Goal: Information Seeking & Learning: Learn about a topic

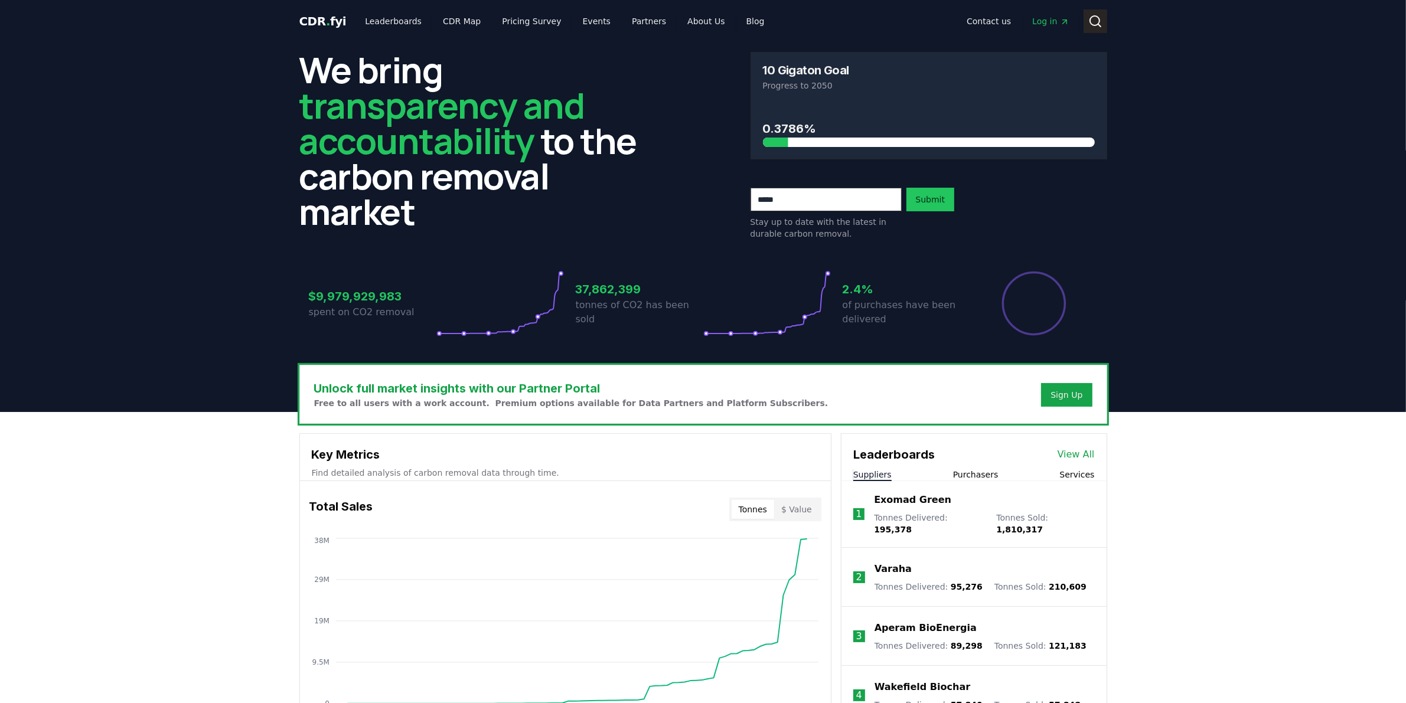
click at [1096, 18] on icon at bounding box center [1096, 21] width 14 height 14
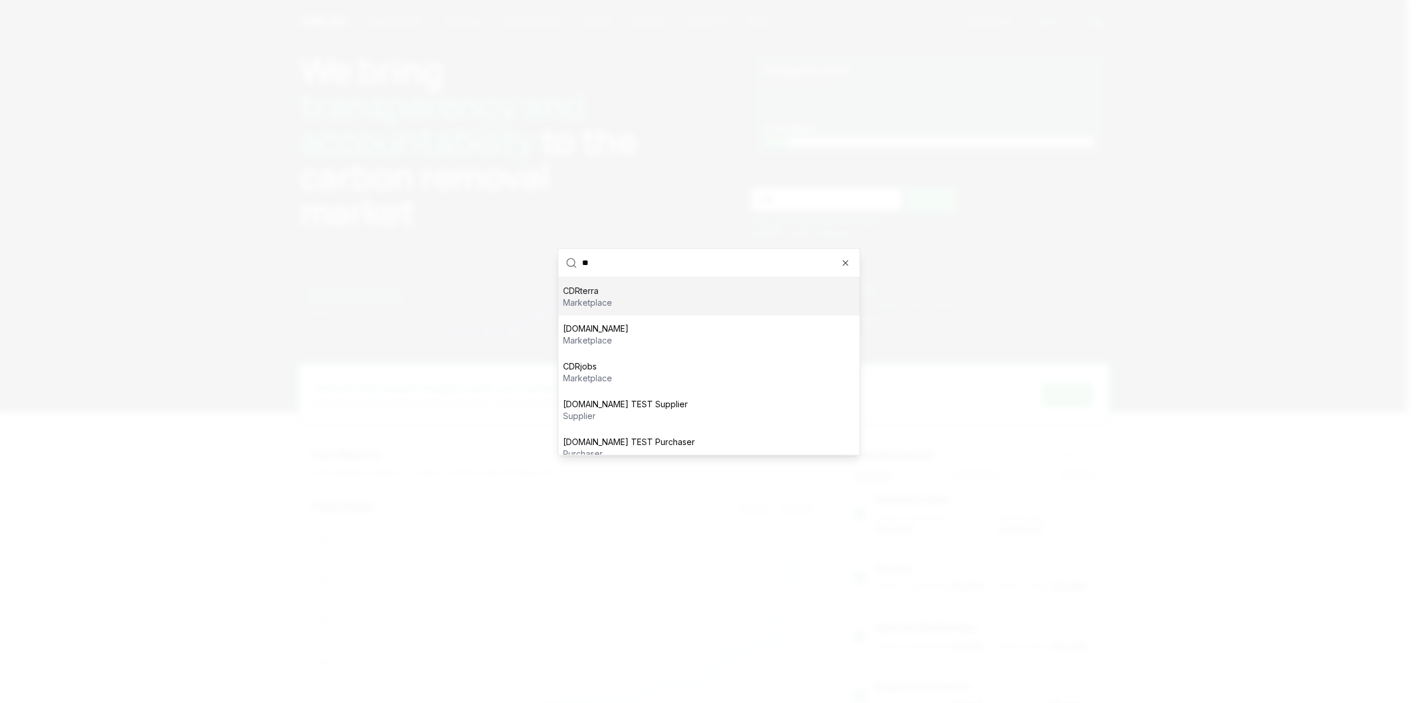
type input "*"
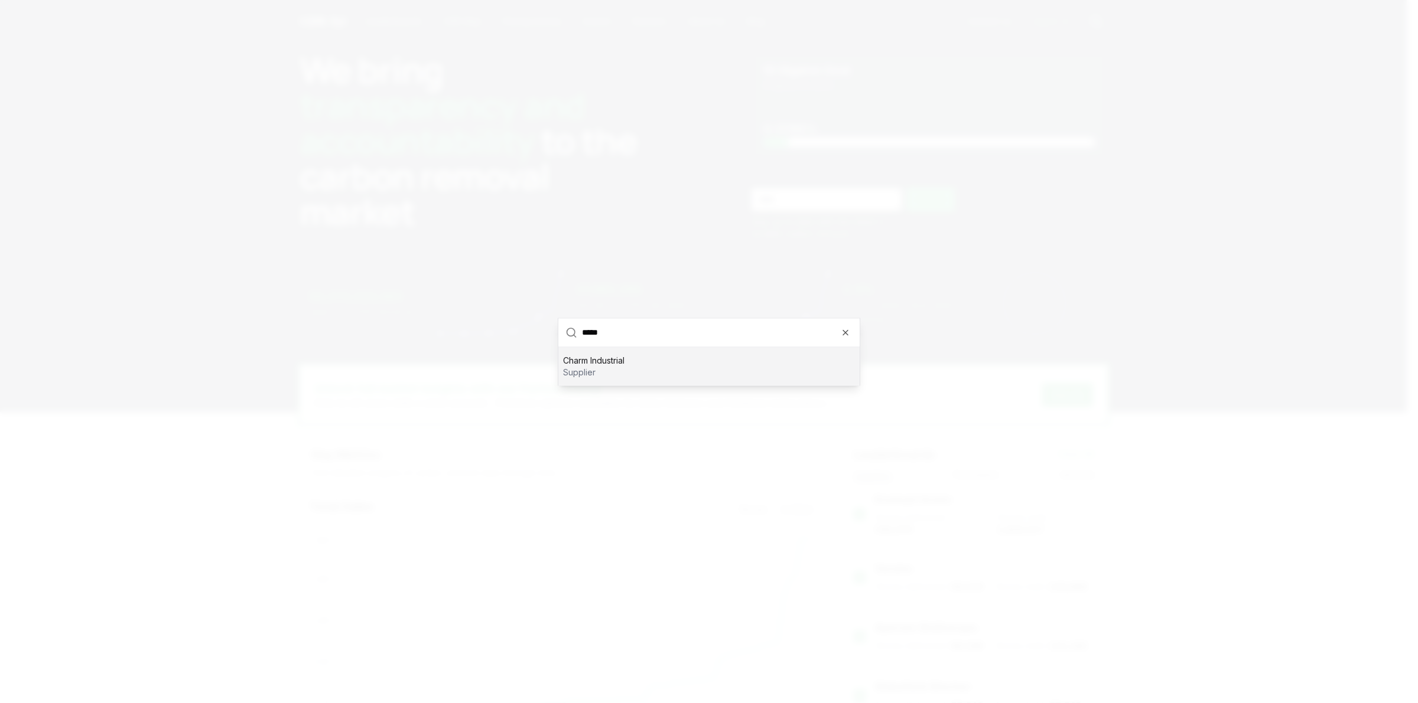
type input "*****"
click at [657, 356] on div "Charm Industrial supplier" at bounding box center [708, 366] width 301 height 38
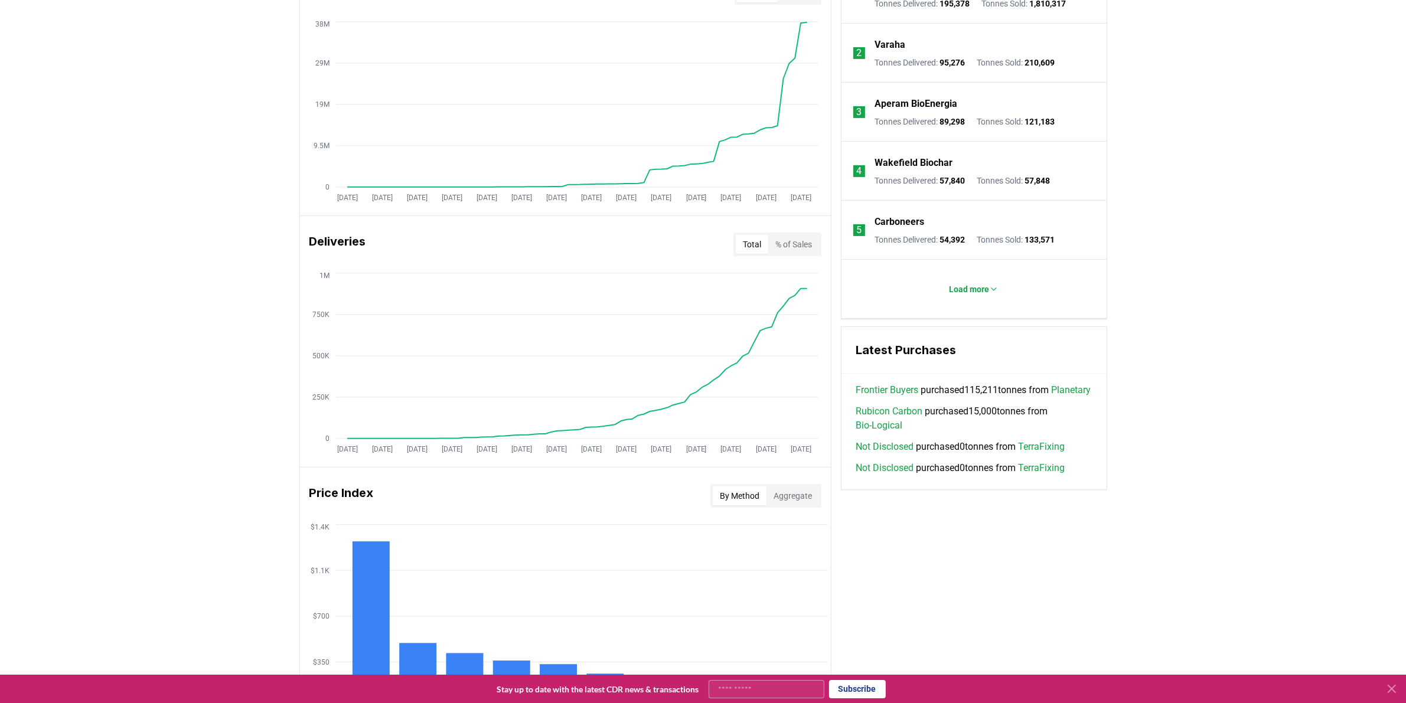
scroll to position [148, 0]
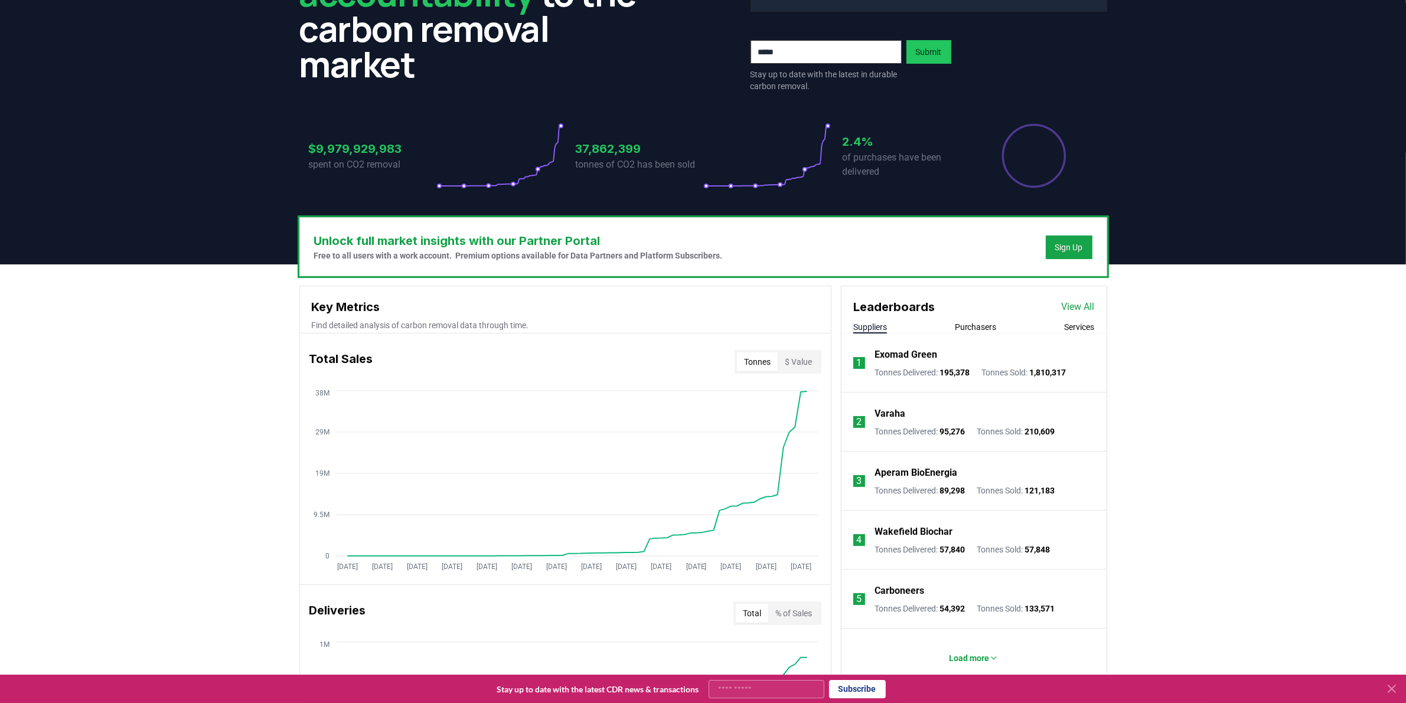
click at [817, 47] on input "email" at bounding box center [826, 52] width 151 height 24
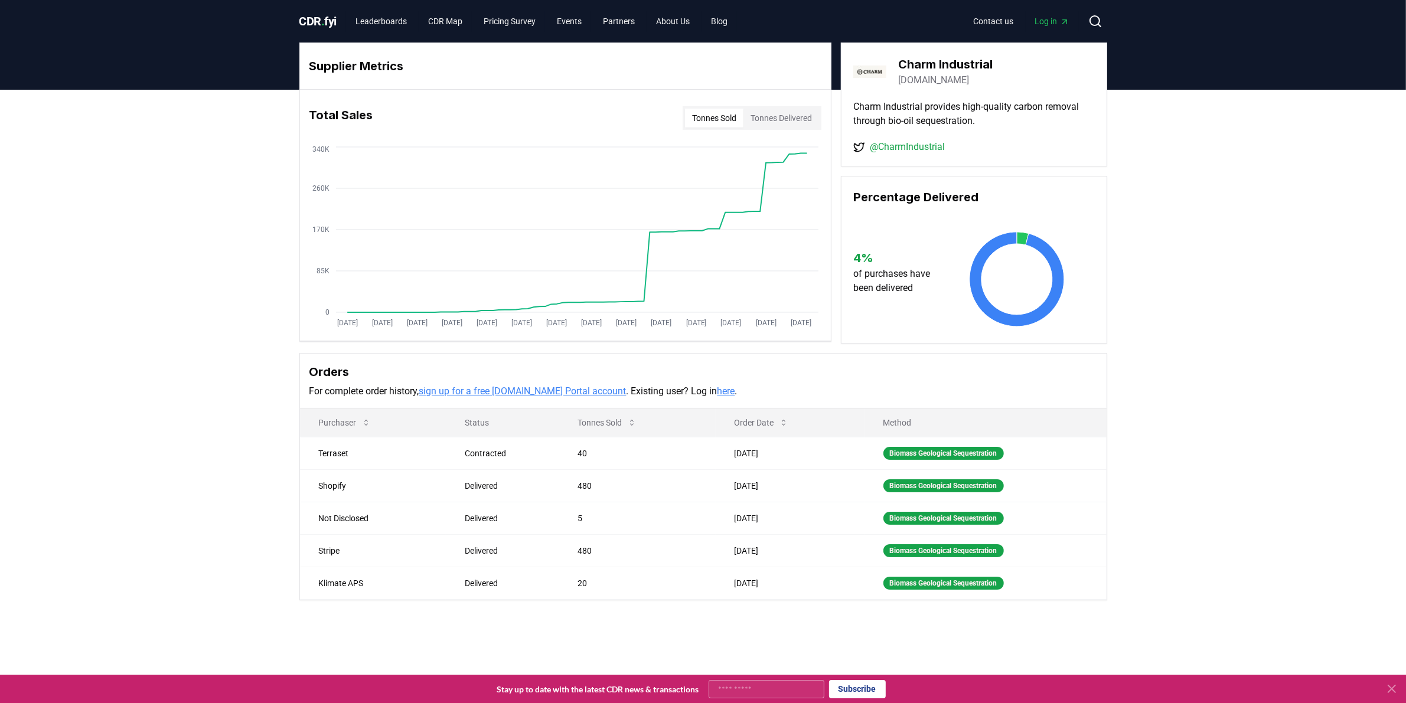
click at [1211, 461] on div "Supplier Metrics Total Sales Tonnes Sold Tonnes Delivered [DATE] [DATE] [DATE] …" at bounding box center [703, 369] width 1406 height 558
click at [1218, 376] on div "Supplier Metrics Total Sales Tonnes Sold Tonnes Delivered [DATE] [DATE] [DATE] …" at bounding box center [703, 369] width 1406 height 558
